Goal: Navigation & Orientation: Find specific page/section

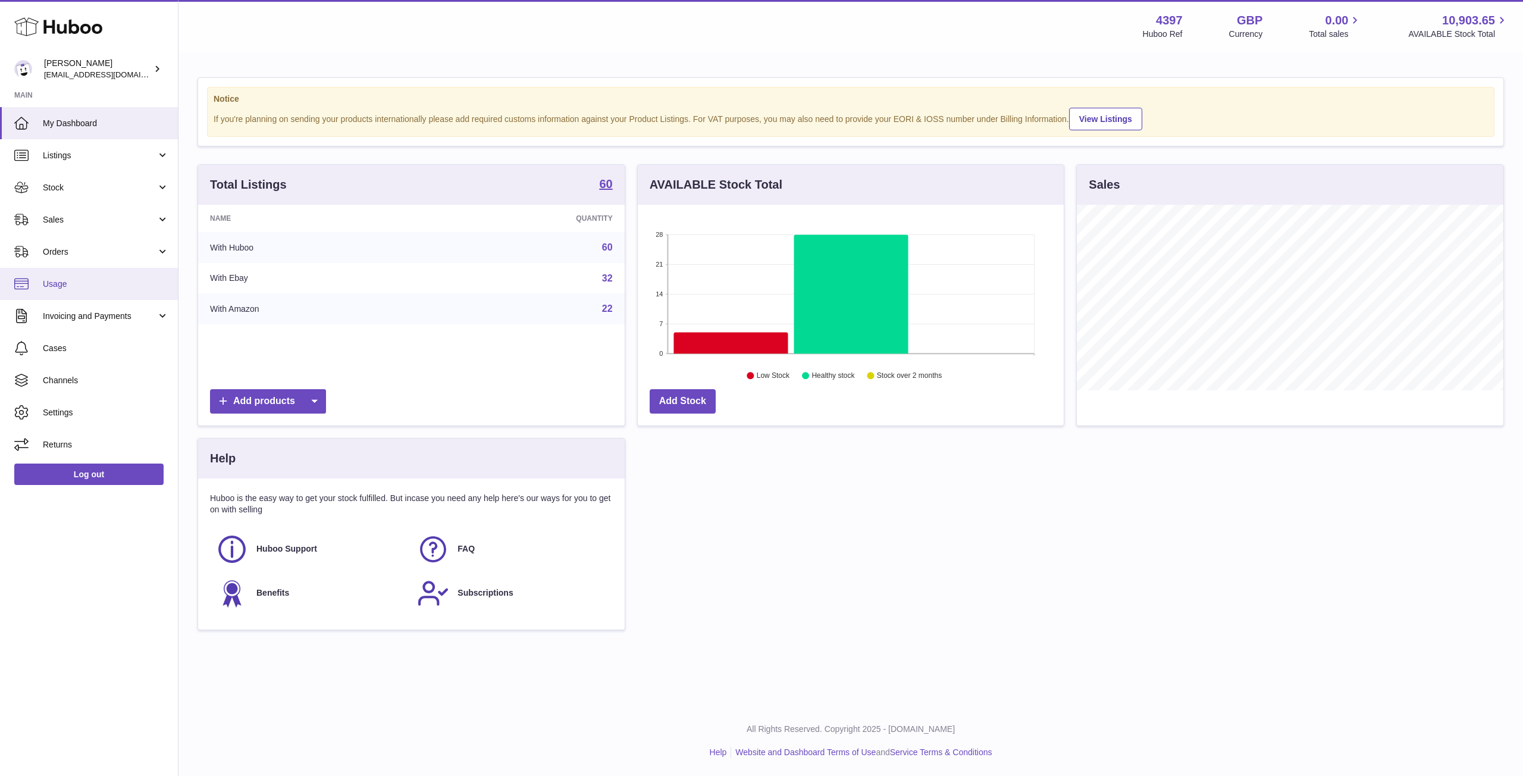
scroll to position [186, 426]
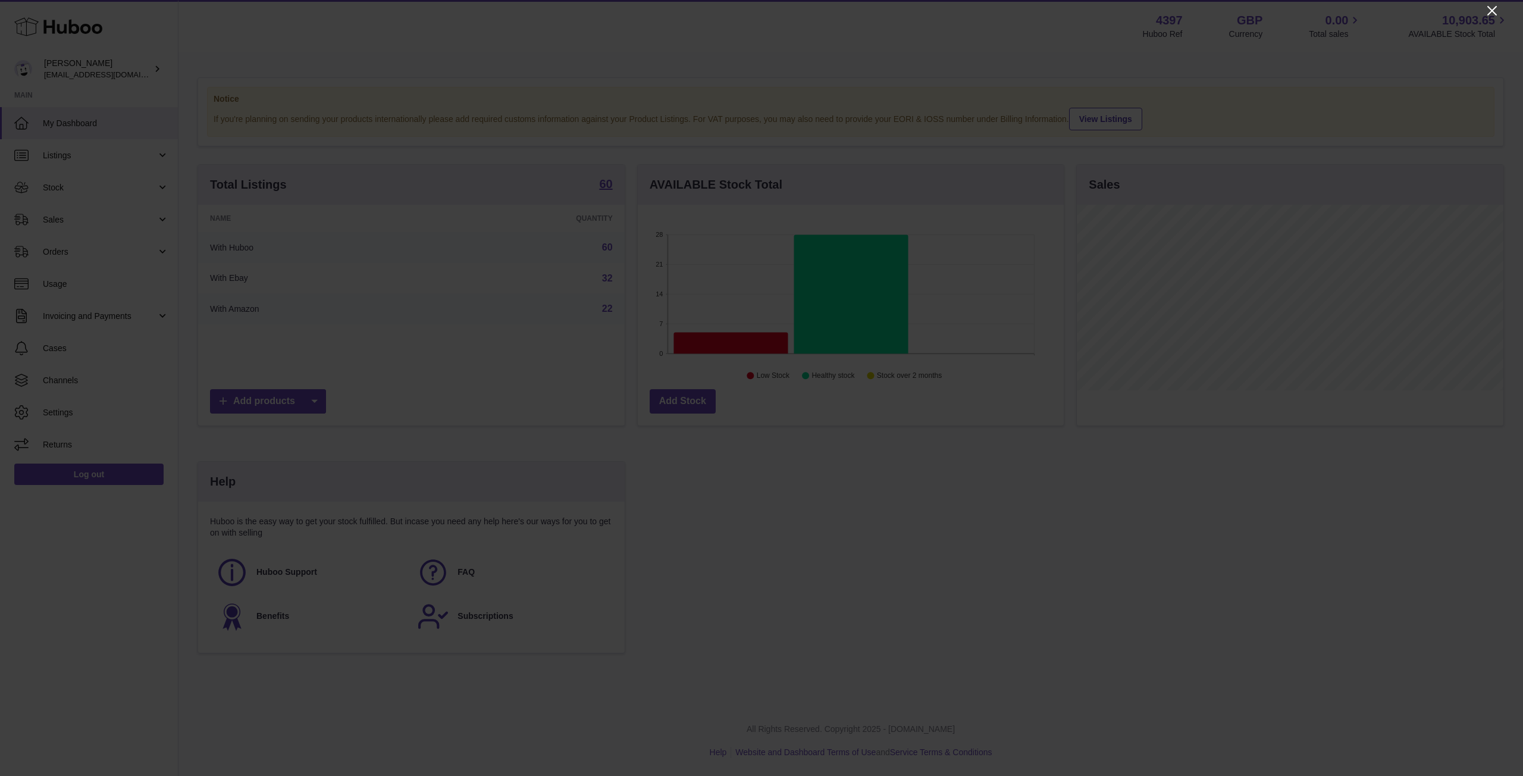
click at [1492, 12] on icon "Close" at bounding box center [1493, 11] width 10 height 10
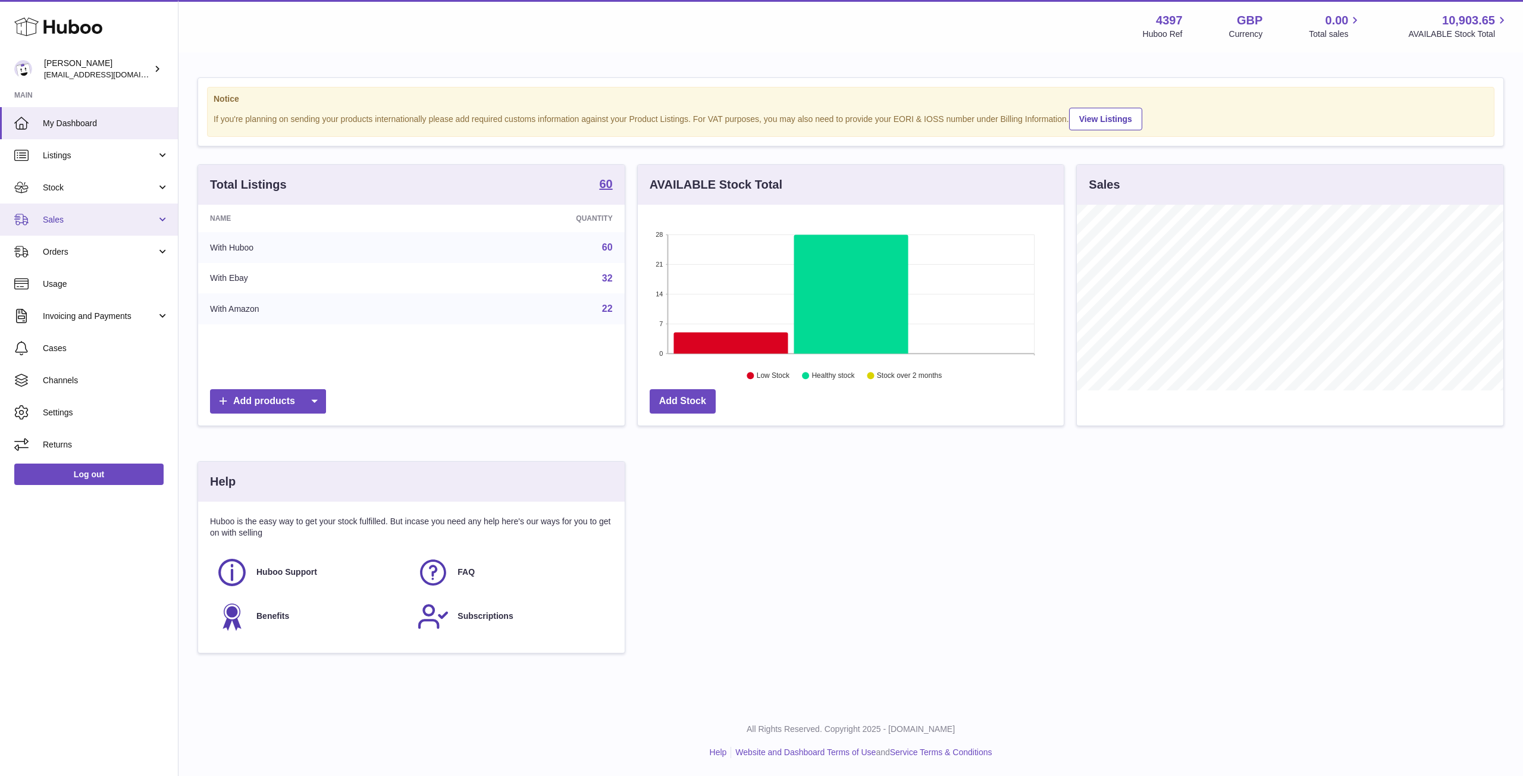
click at [99, 209] on link "Sales" at bounding box center [89, 220] width 178 height 32
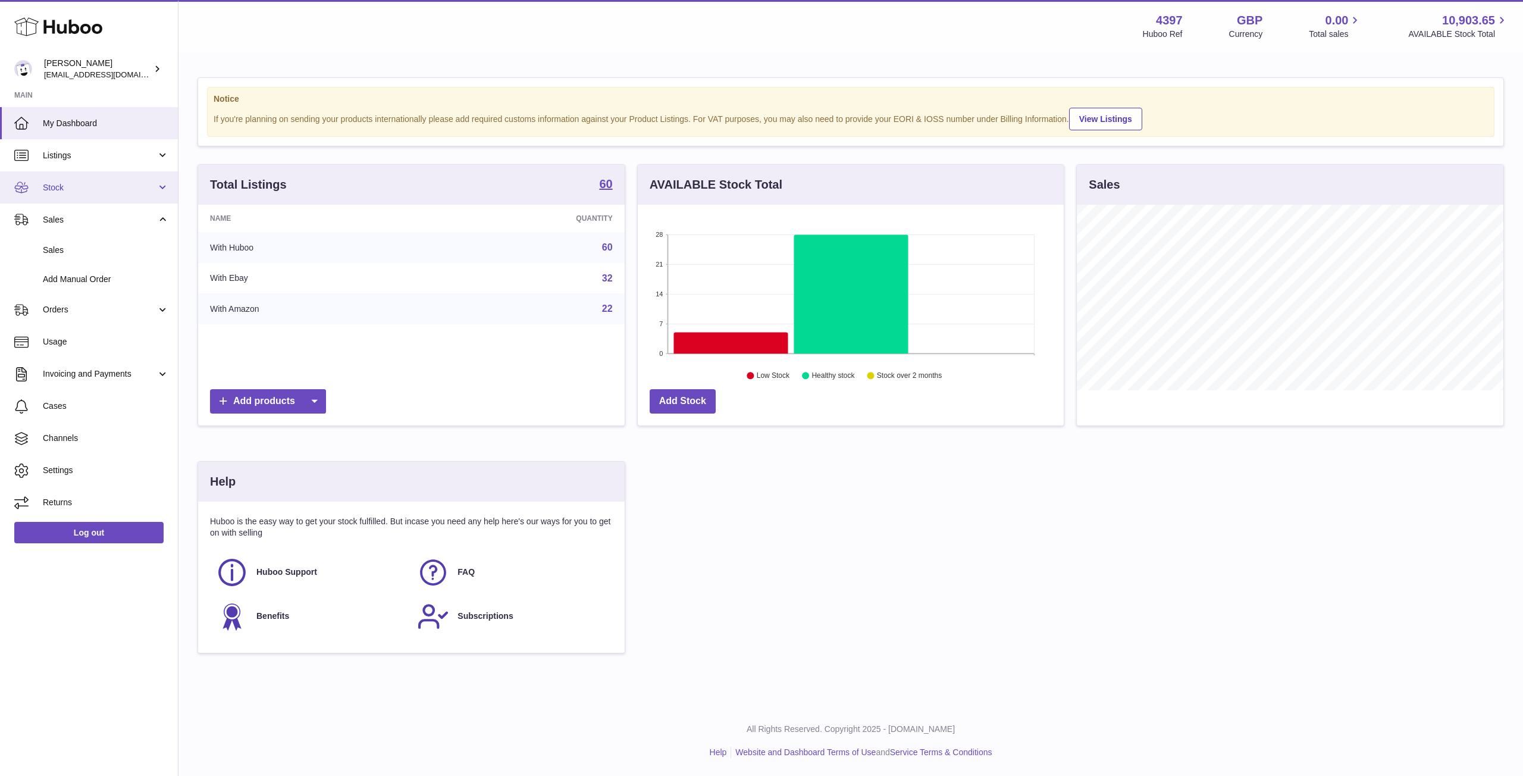
click at [115, 192] on span "Stock" at bounding box center [100, 187] width 114 height 11
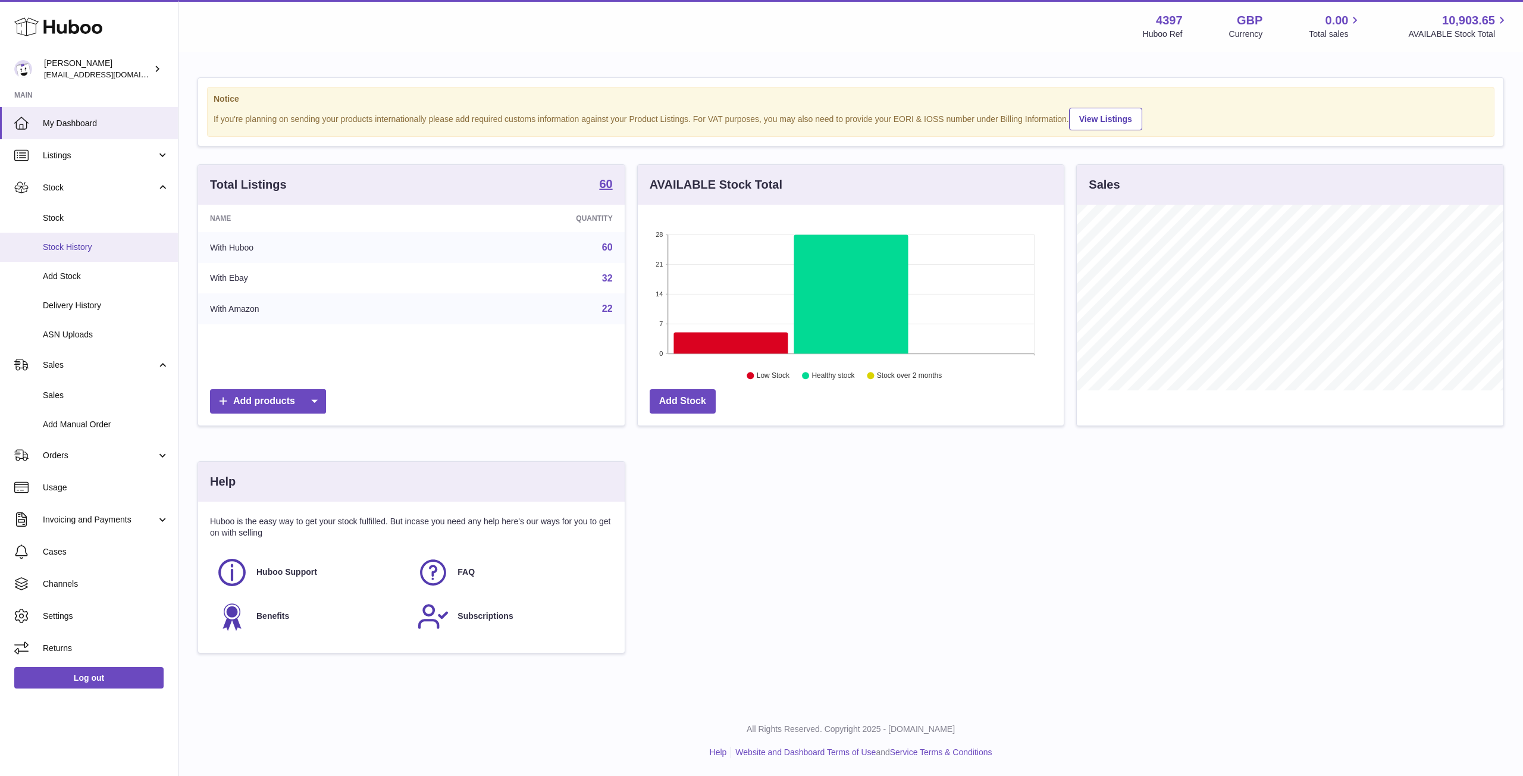
click at [92, 238] on link "Stock History" at bounding box center [89, 247] width 178 height 29
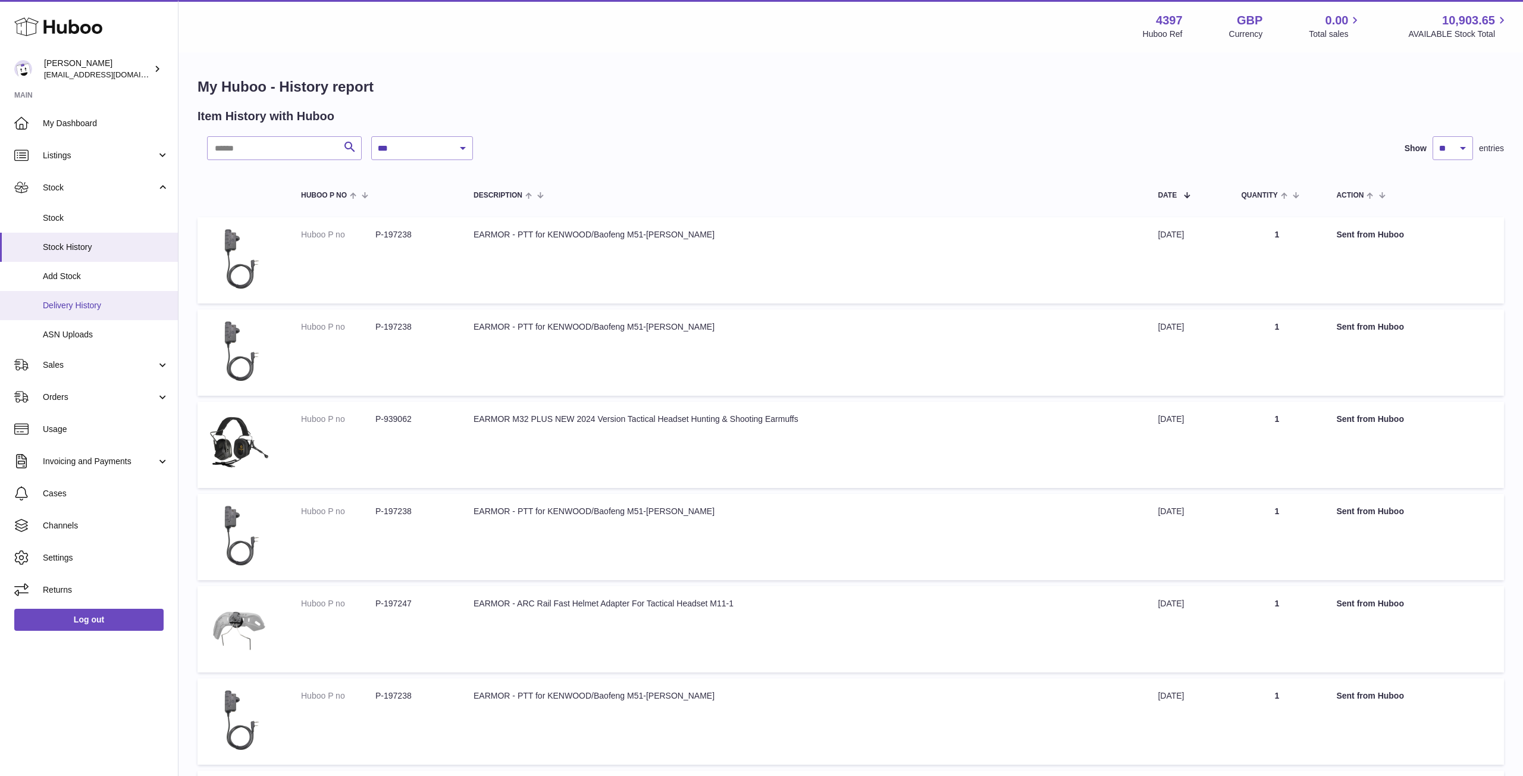
click at [114, 302] on span "Delivery History" at bounding box center [106, 305] width 126 height 11
